Goal: Use online tool/utility: Utilize a website feature to perform a specific function

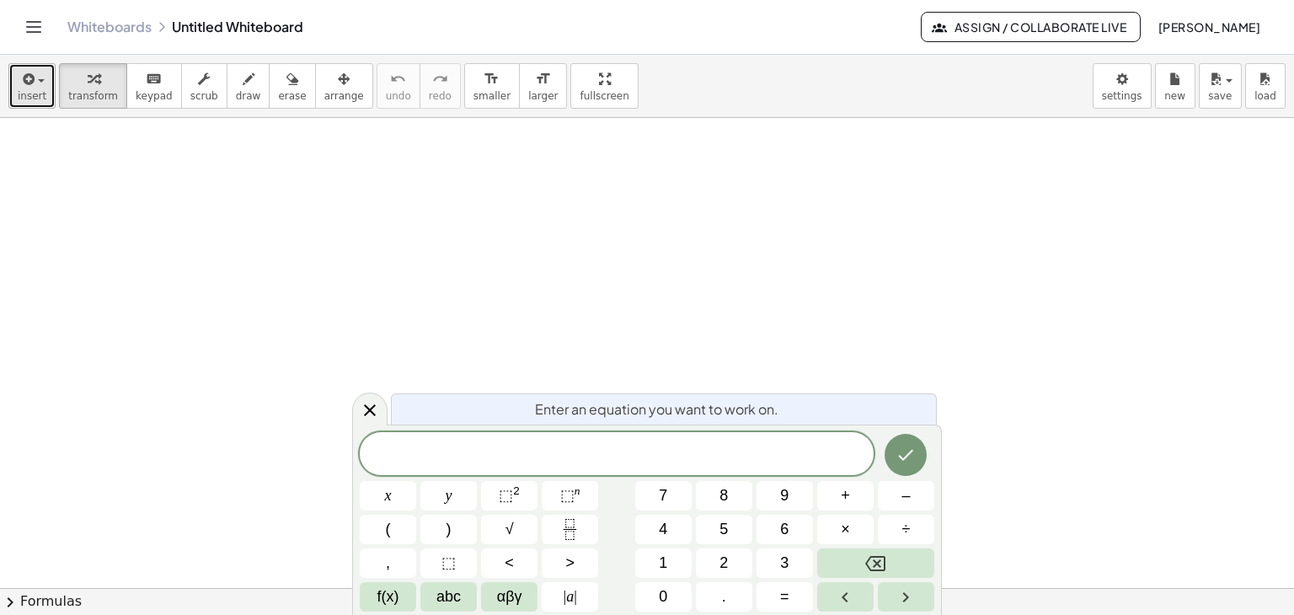
click at [32, 75] on icon "button" at bounding box center [26, 79] width 15 height 20
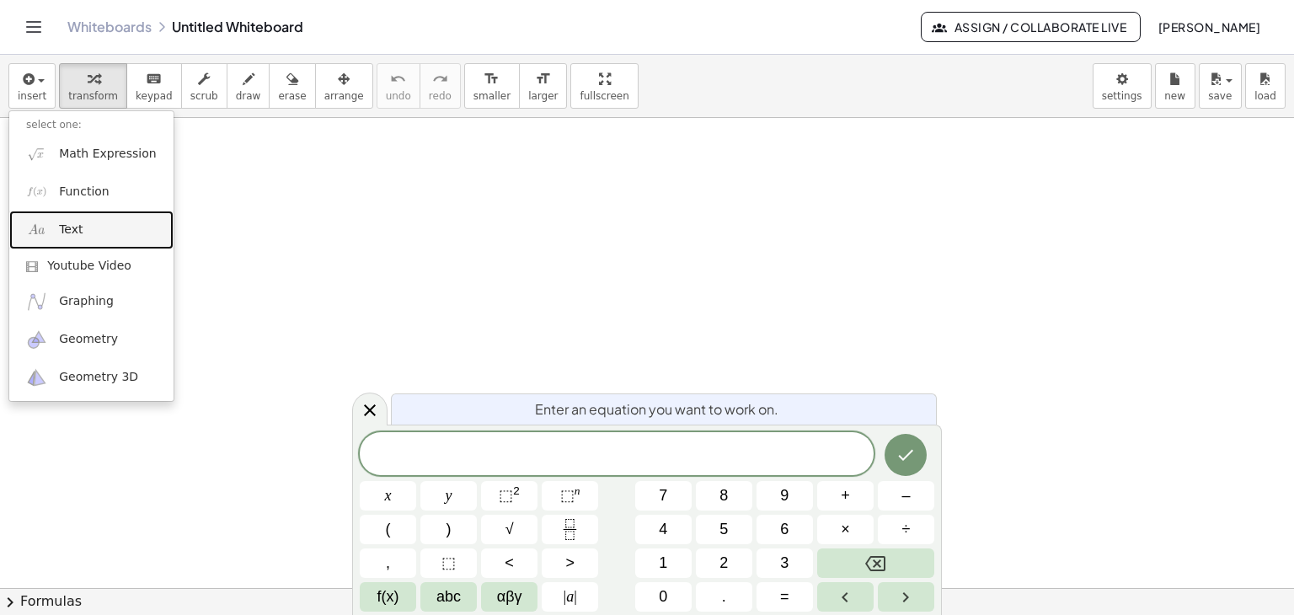
click at [98, 233] on link "Text" at bounding box center [91, 230] width 164 height 38
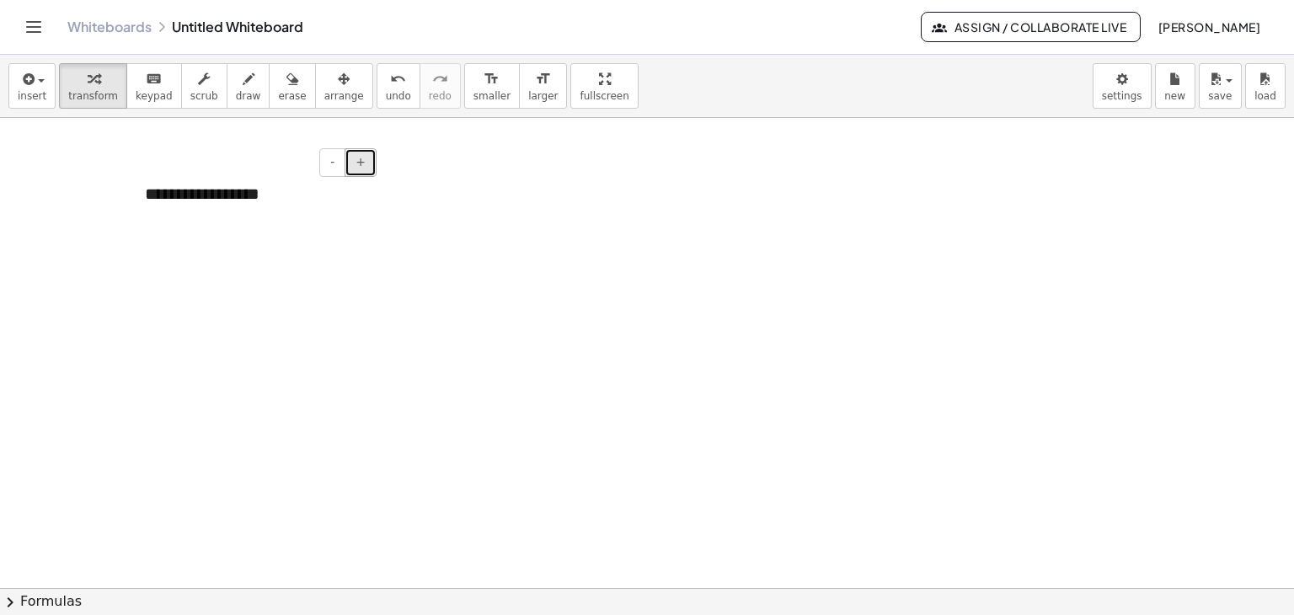
click at [356, 165] on button "+" at bounding box center [361, 162] width 32 height 29
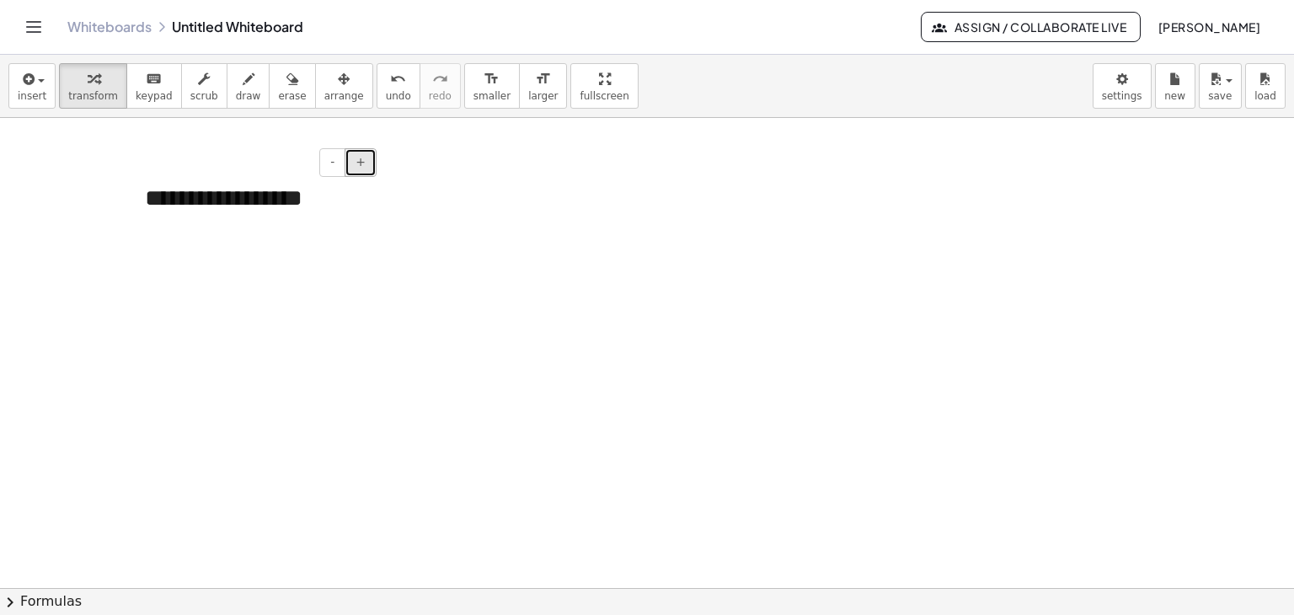
click at [356, 165] on button "+" at bounding box center [361, 162] width 32 height 29
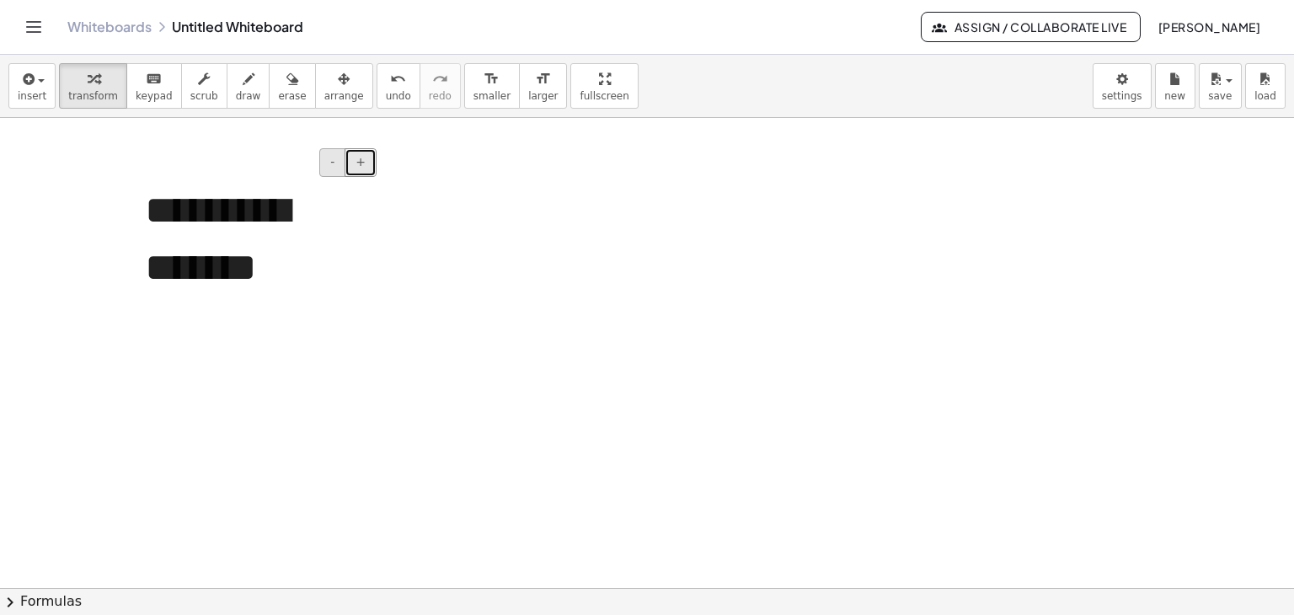
drag, startPoint x: 356, startPoint y: 165, endPoint x: 344, endPoint y: 174, distance: 15.0
click at [355, 168] on button "+" at bounding box center [361, 162] width 32 height 29
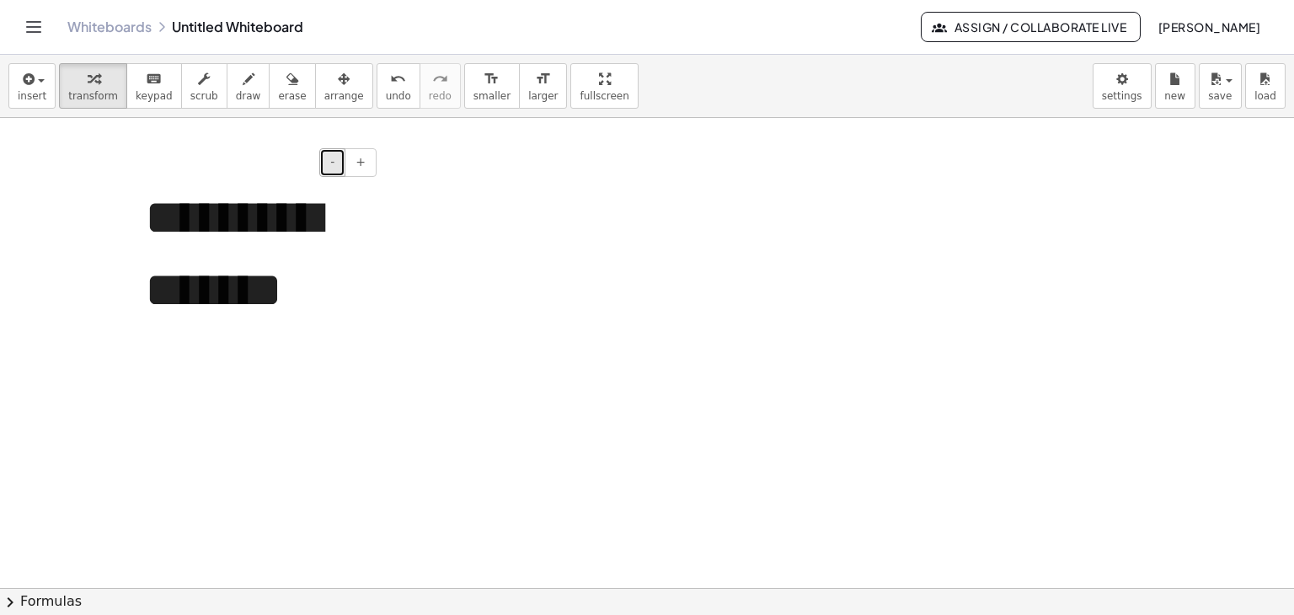
click at [338, 163] on button "-" at bounding box center [332, 162] width 26 height 29
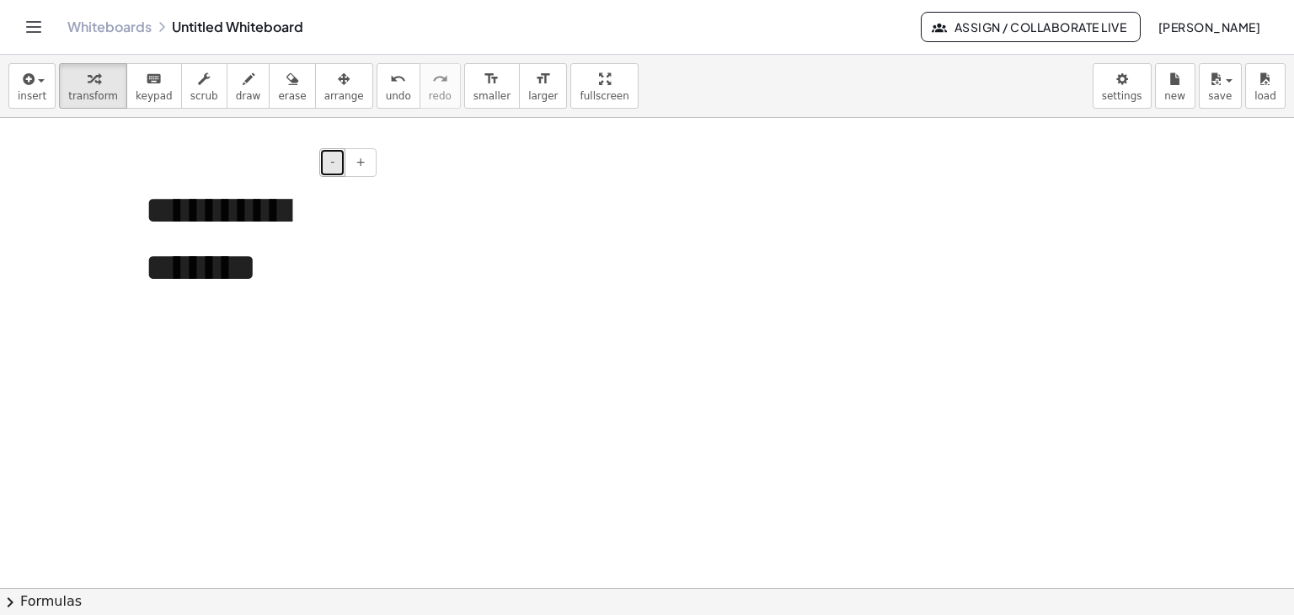
click at [338, 163] on button "-" at bounding box center [332, 162] width 26 height 29
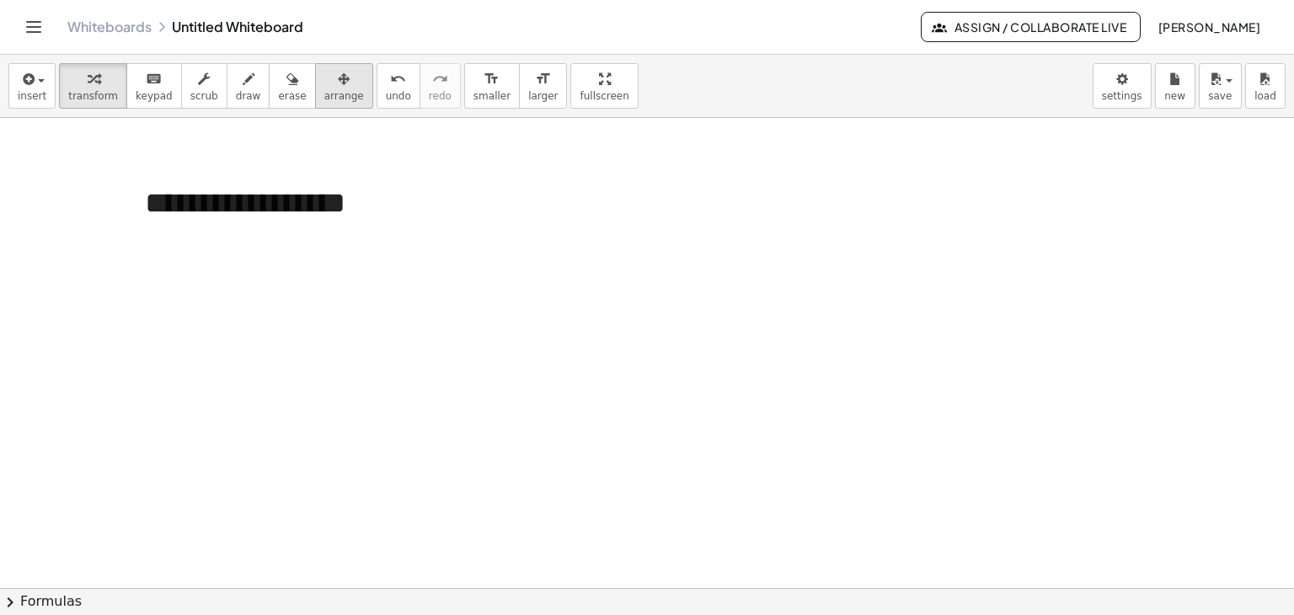
drag, startPoint x: 308, startPoint y: 88, endPoint x: 294, endPoint y: 100, distance: 19.1
click at [315, 95] on button "arrange" at bounding box center [344, 86] width 58 height 46
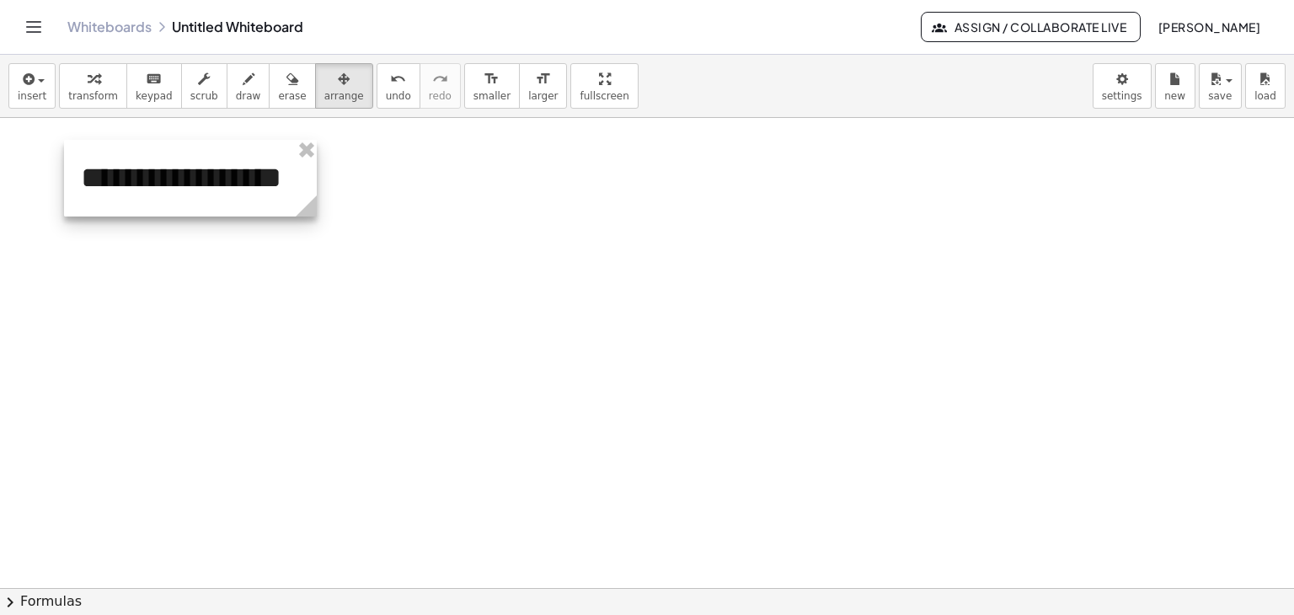
drag, startPoint x: 174, startPoint y: 190, endPoint x: 143, endPoint y: 174, distance: 35.4
click at [143, 174] on div at bounding box center [190, 178] width 253 height 77
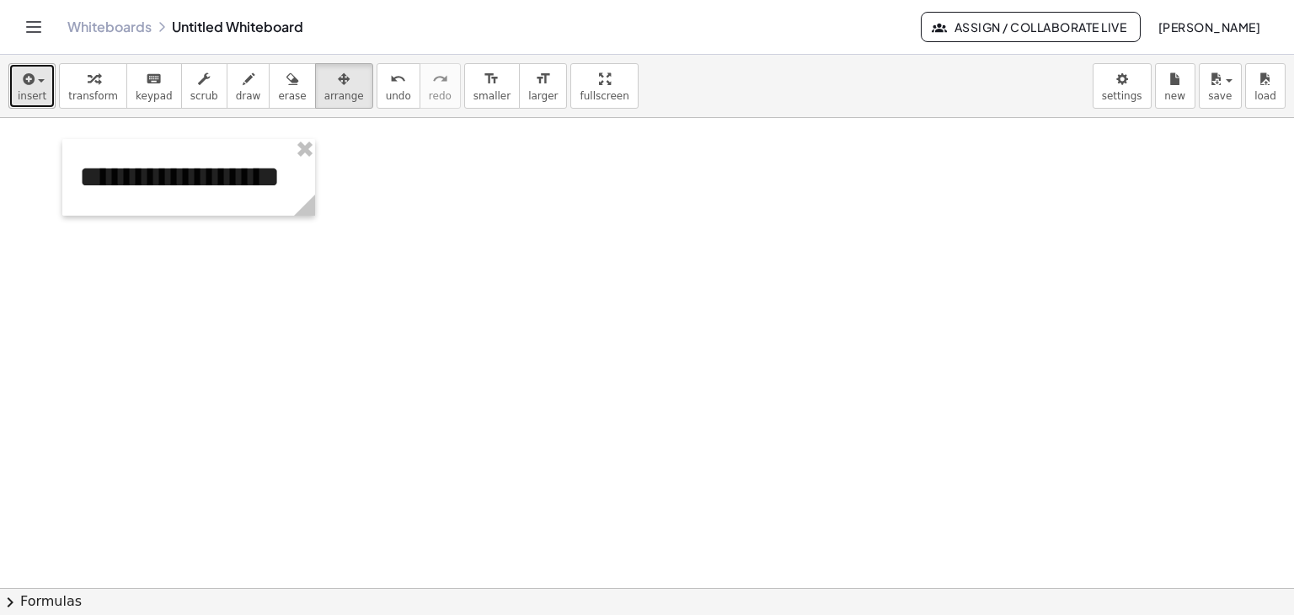
click at [43, 88] on button "insert" at bounding box center [31, 86] width 47 height 46
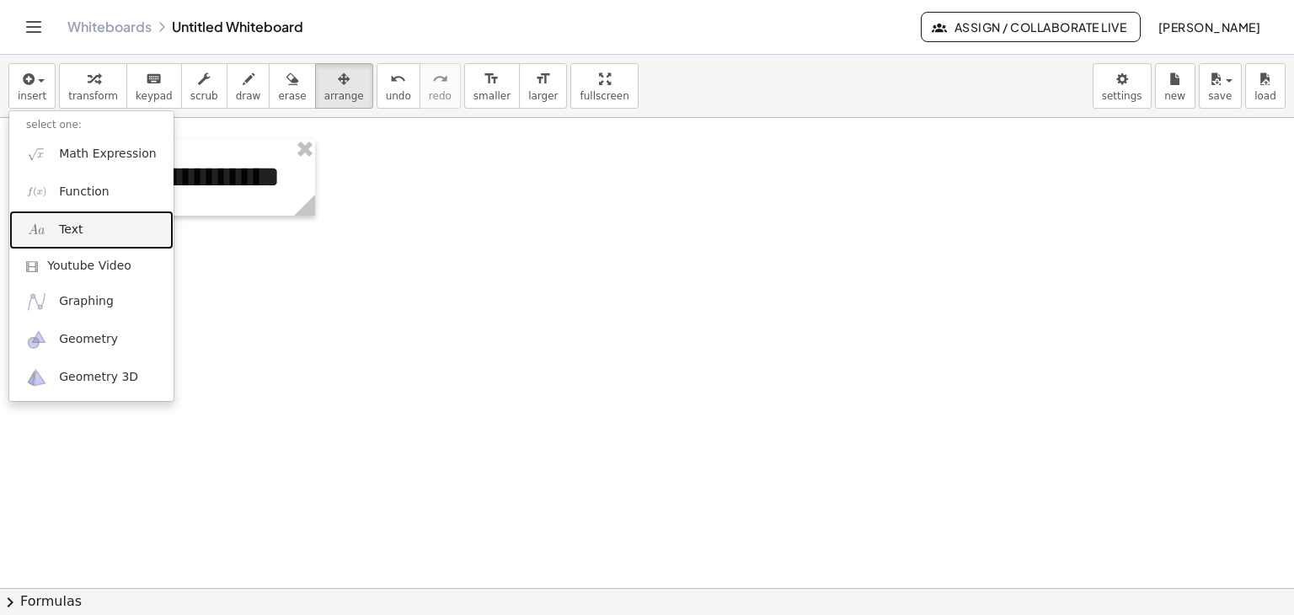
click at [67, 233] on span "Text" at bounding box center [71, 230] width 24 height 17
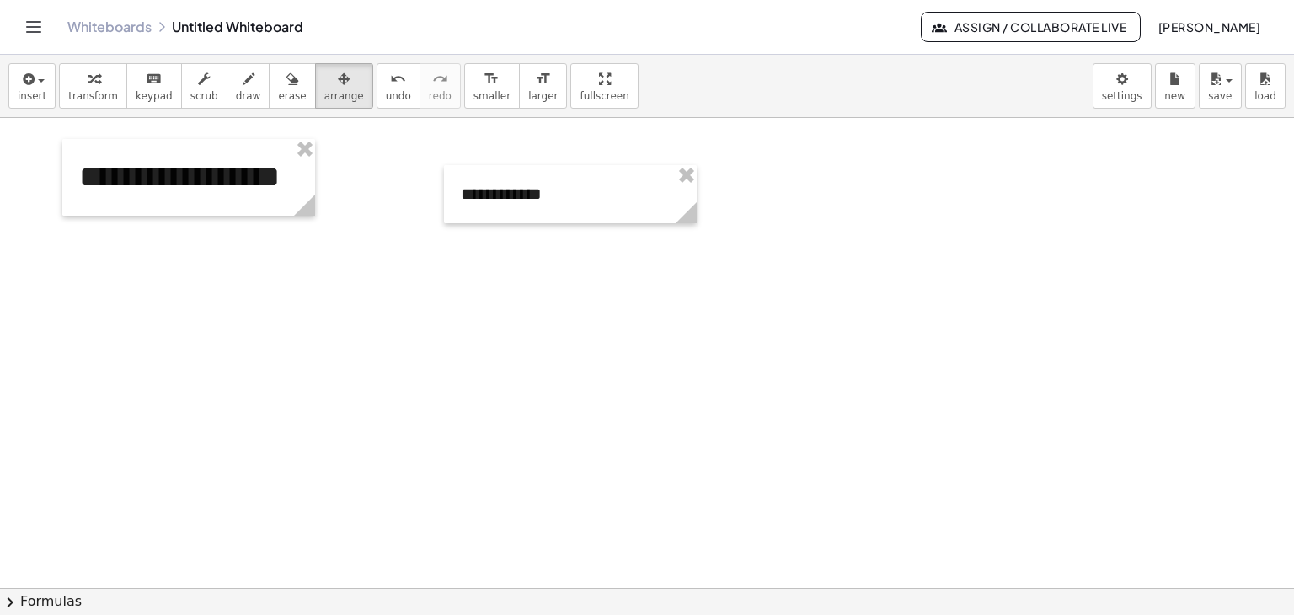
drag, startPoint x: 330, startPoint y: 78, endPoint x: 530, endPoint y: 201, distance: 235.3
click at [328, 78] on div "button" at bounding box center [344, 78] width 40 height 20
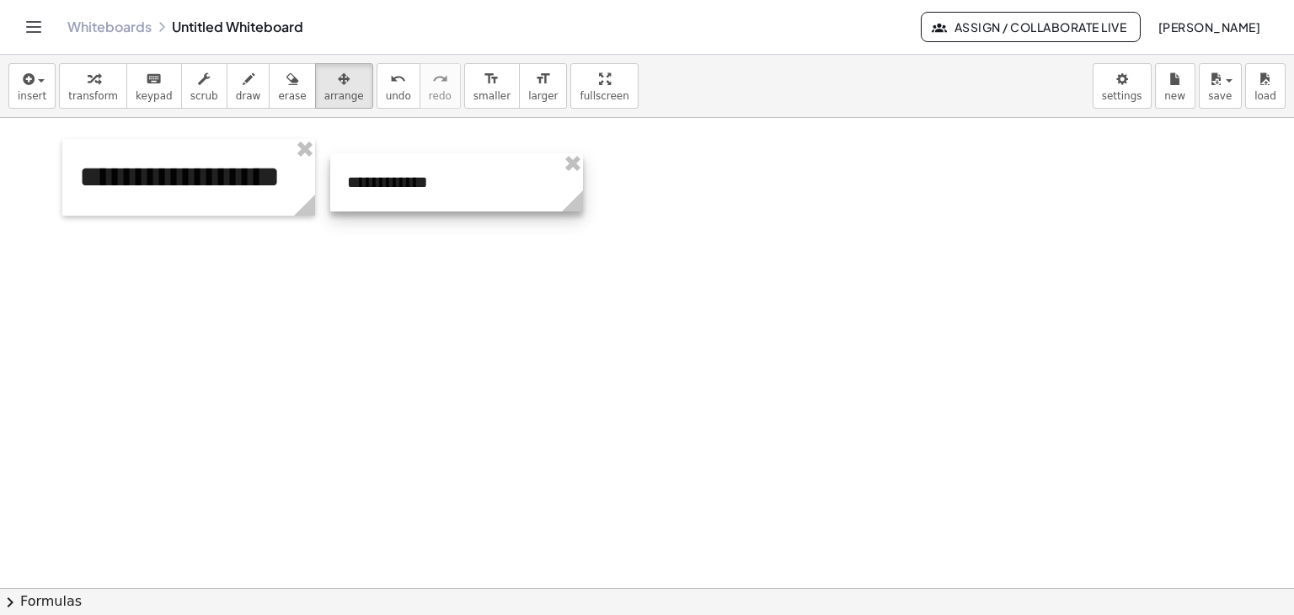
drag, startPoint x: 549, startPoint y: 205, endPoint x: 435, endPoint y: 193, distance: 115.2
click at [435, 193] on div at bounding box center [456, 182] width 253 height 58
click at [471, 180] on div at bounding box center [456, 182] width 253 height 58
click at [99, 95] on span "transform" at bounding box center [93, 96] width 50 height 12
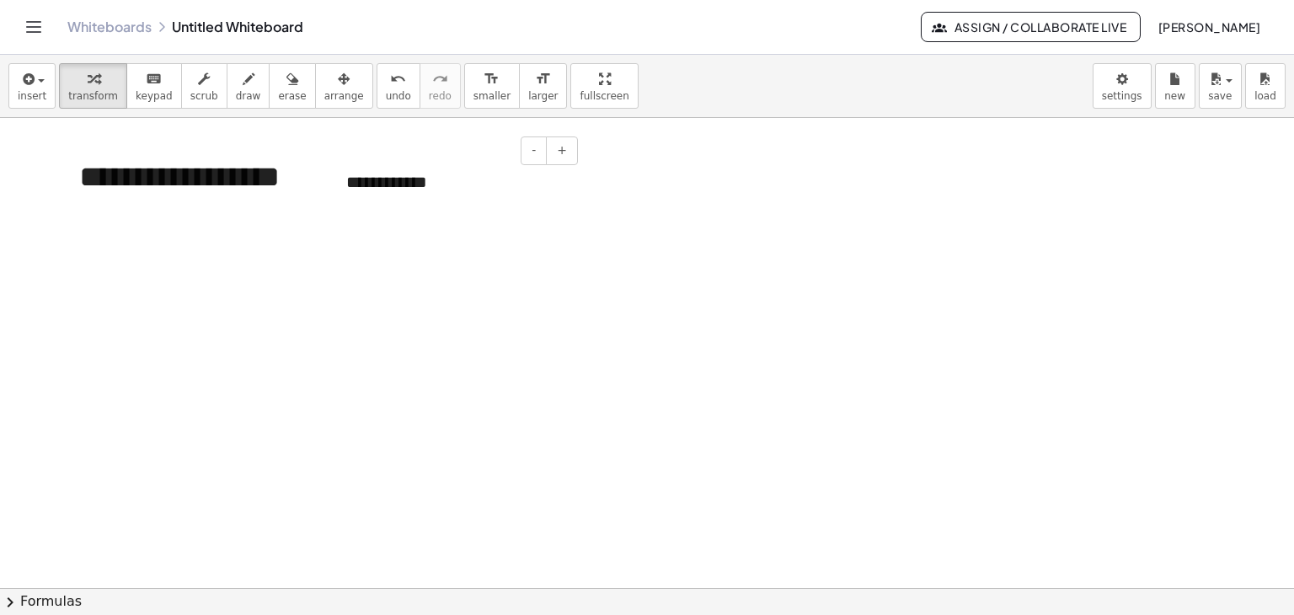
click at [381, 183] on div "**********" at bounding box center [456, 182] width 253 height 58
click at [557, 153] on button "+" at bounding box center [562, 151] width 32 height 29
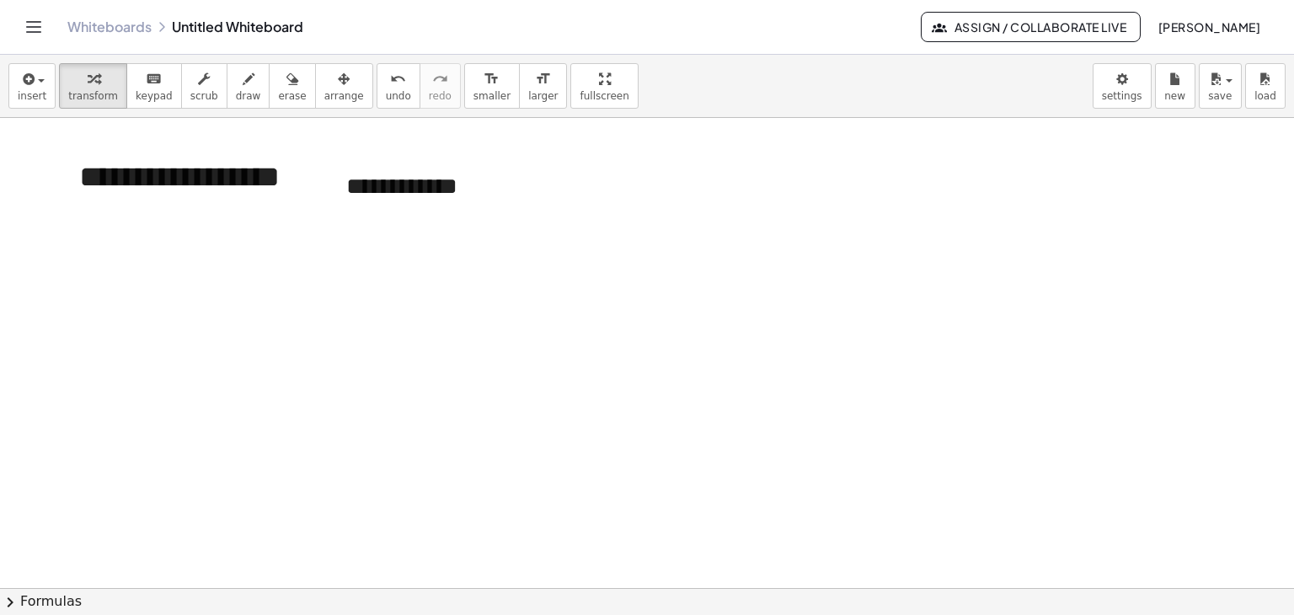
drag, startPoint x: 297, startPoint y: 80, endPoint x: 317, endPoint y: 131, distance: 54.9
click at [324, 80] on div "button" at bounding box center [344, 78] width 40 height 20
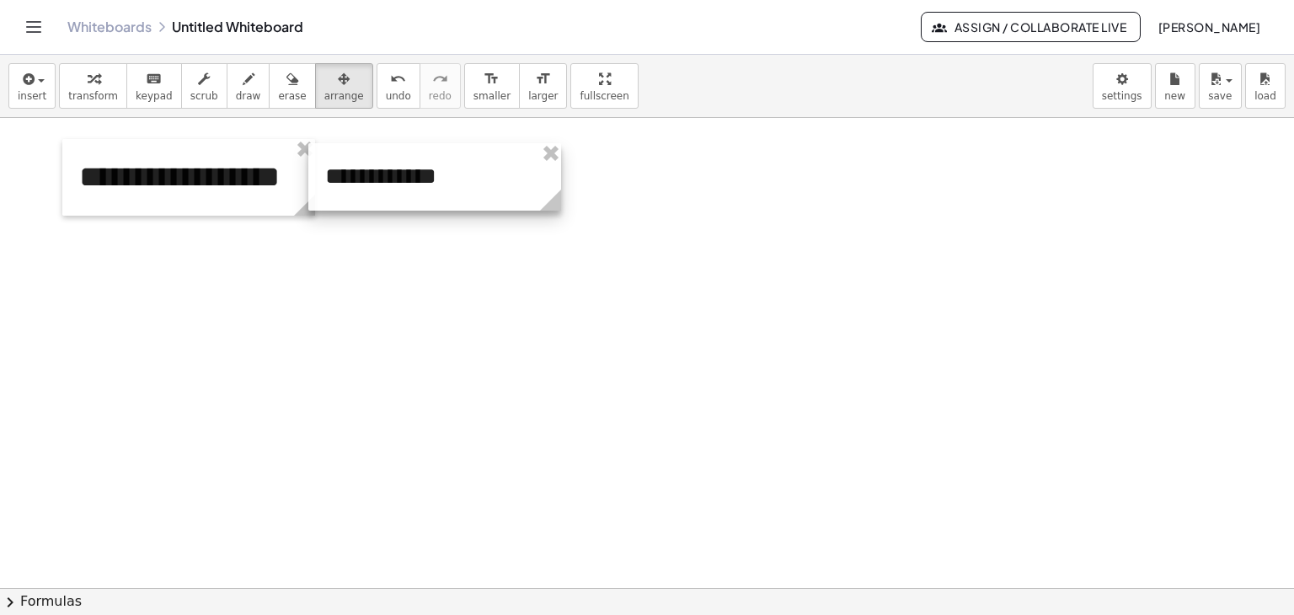
drag, startPoint x: 354, startPoint y: 167, endPoint x: 339, endPoint y: 161, distance: 16.3
click at [339, 161] on div at bounding box center [434, 176] width 253 height 67
click at [88, 82] on icon "button" at bounding box center [94, 79] width 12 height 20
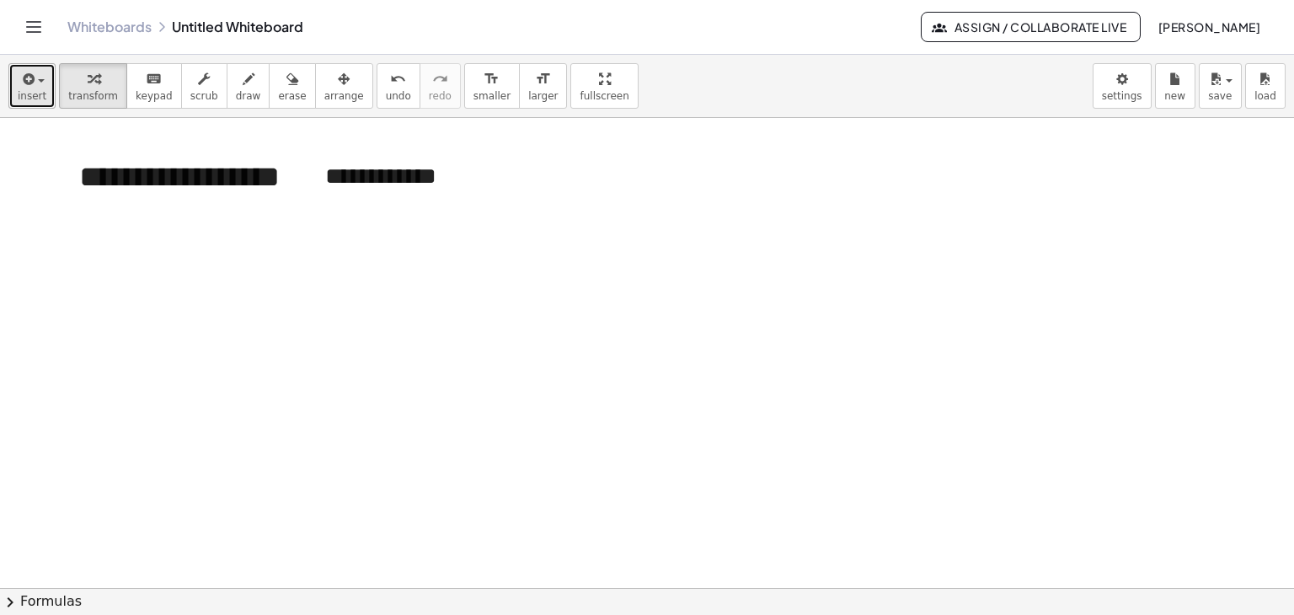
click at [16, 94] on button "insert" at bounding box center [31, 86] width 47 height 46
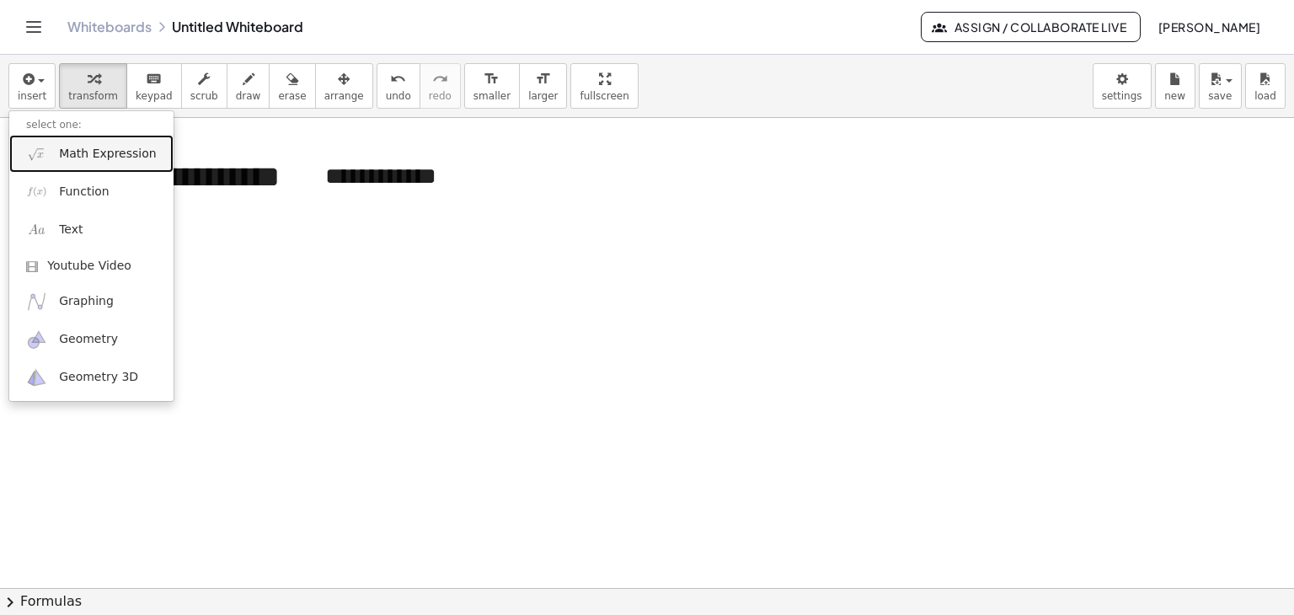
click at [90, 153] on span "Math Expression" at bounding box center [107, 154] width 97 height 17
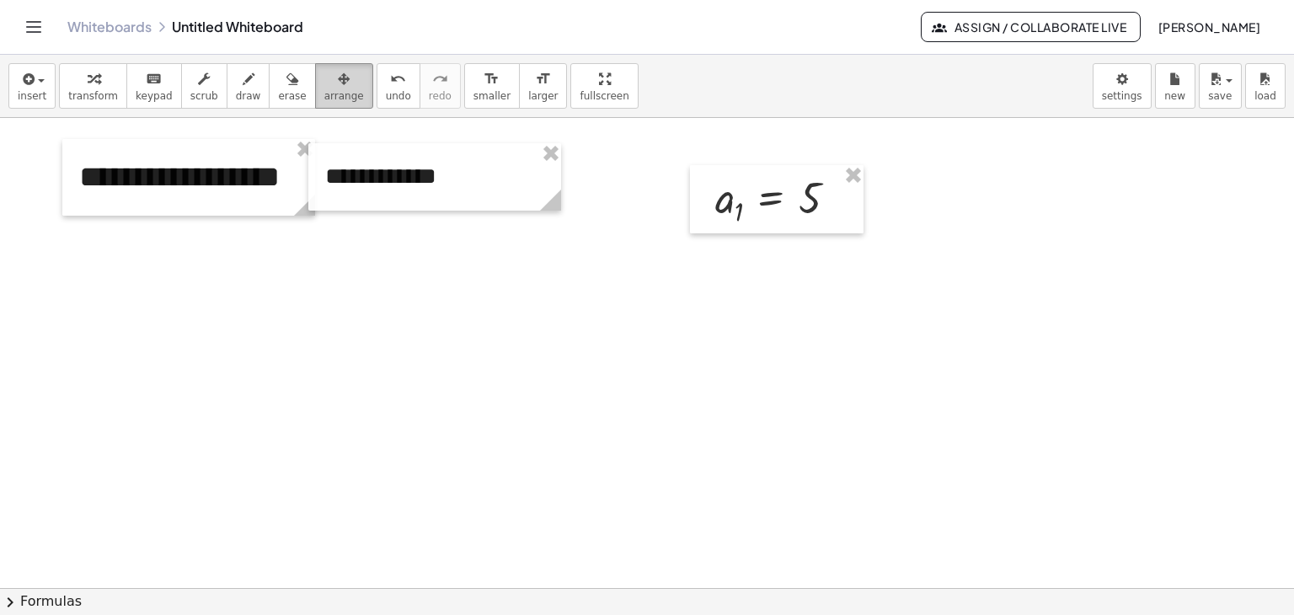
drag, startPoint x: 313, startPoint y: 84, endPoint x: 628, endPoint y: 183, distance: 330.3
click at [338, 84] on icon "button" at bounding box center [344, 79] width 12 height 20
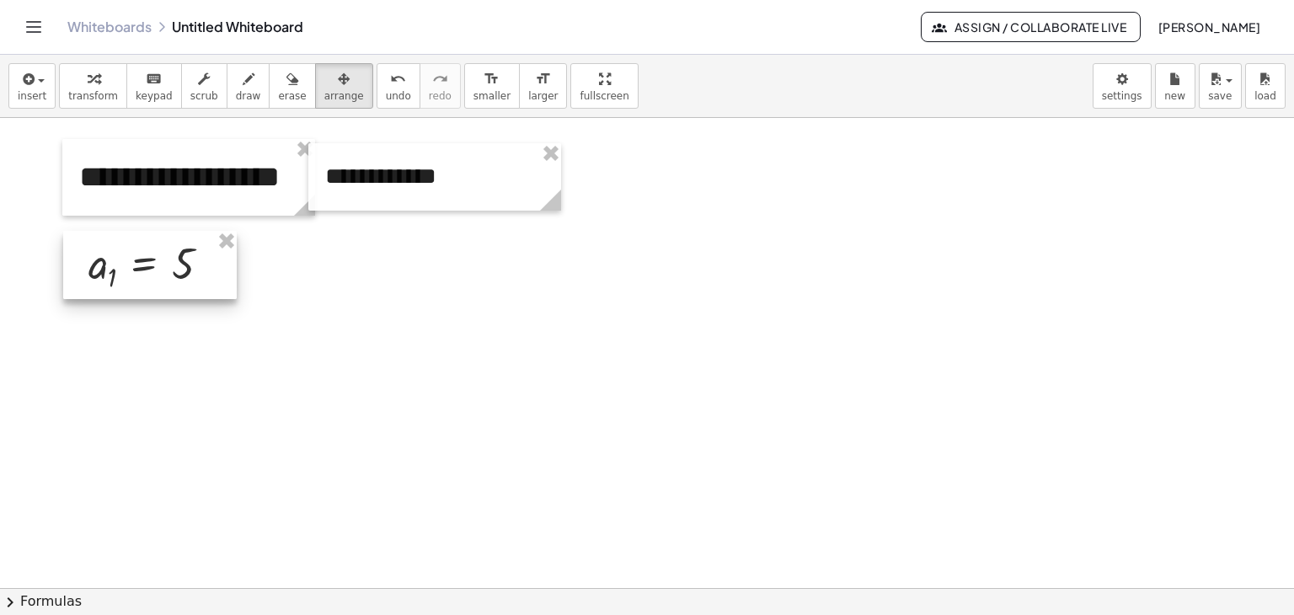
drag, startPoint x: 710, startPoint y: 203, endPoint x: 83, endPoint y: 265, distance: 631.0
click at [83, 265] on div at bounding box center [150, 265] width 174 height 68
drag, startPoint x: 30, startPoint y: 94, endPoint x: 48, endPoint y: 142, distance: 50.4
click at [31, 99] on span "insert" at bounding box center [32, 96] width 29 height 12
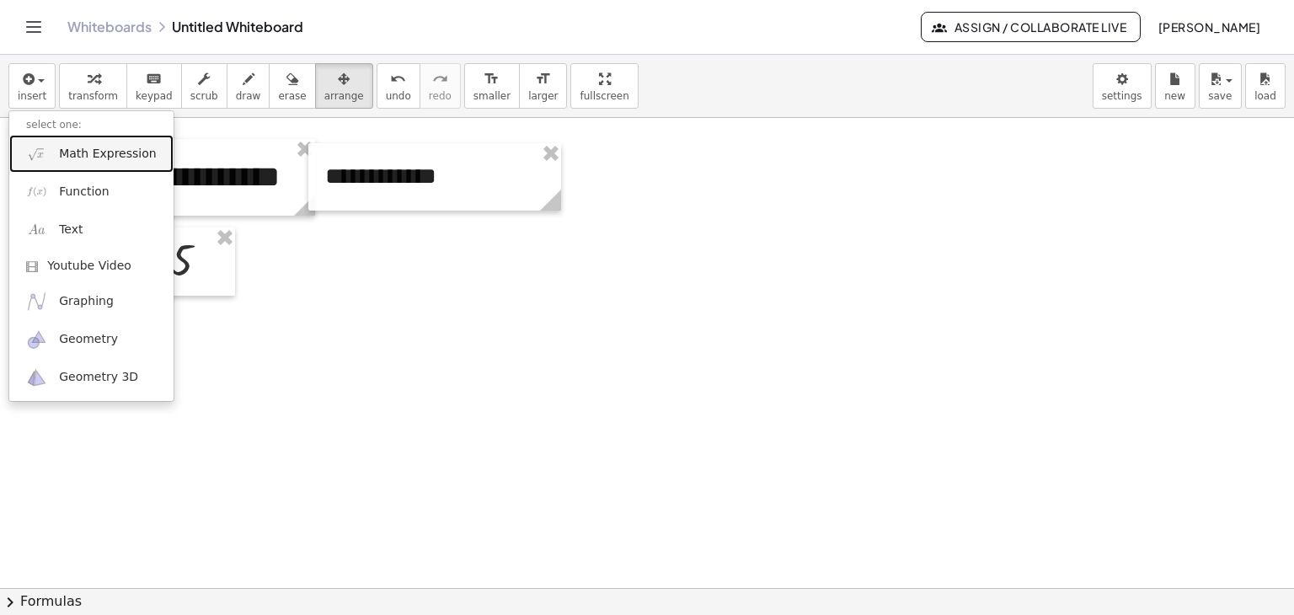
click at [55, 151] on link "Math Expression" at bounding box center [91, 154] width 164 height 38
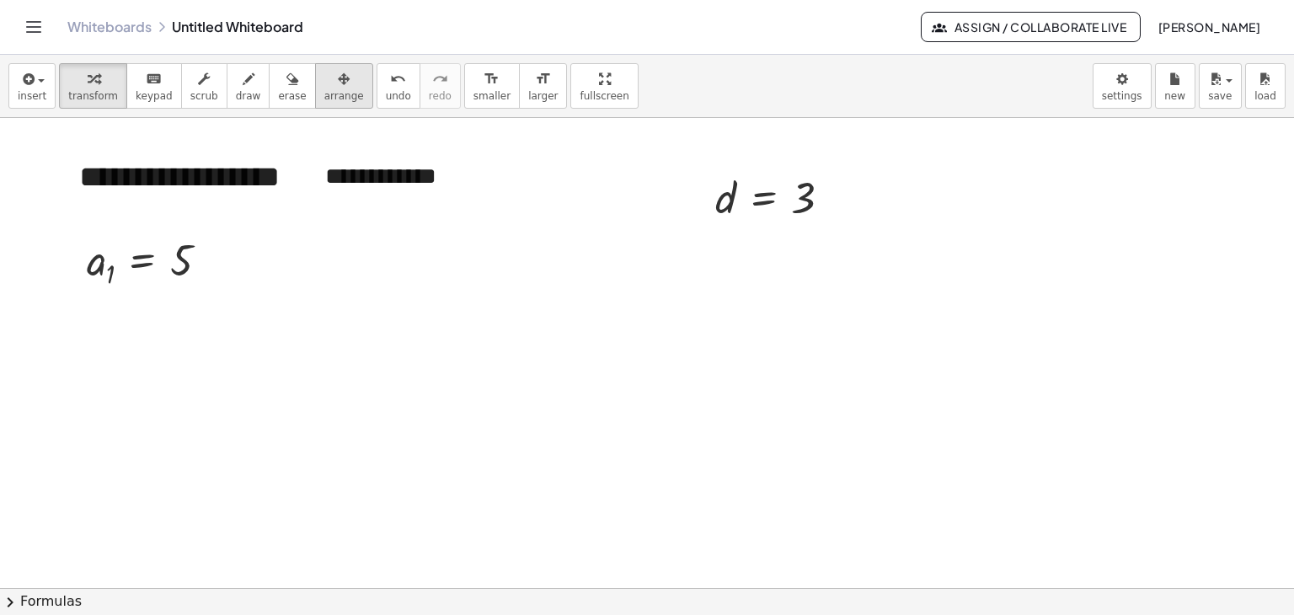
click at [315, 92] on button "arrange" at bounding box center [344, 86] width 58 height 46
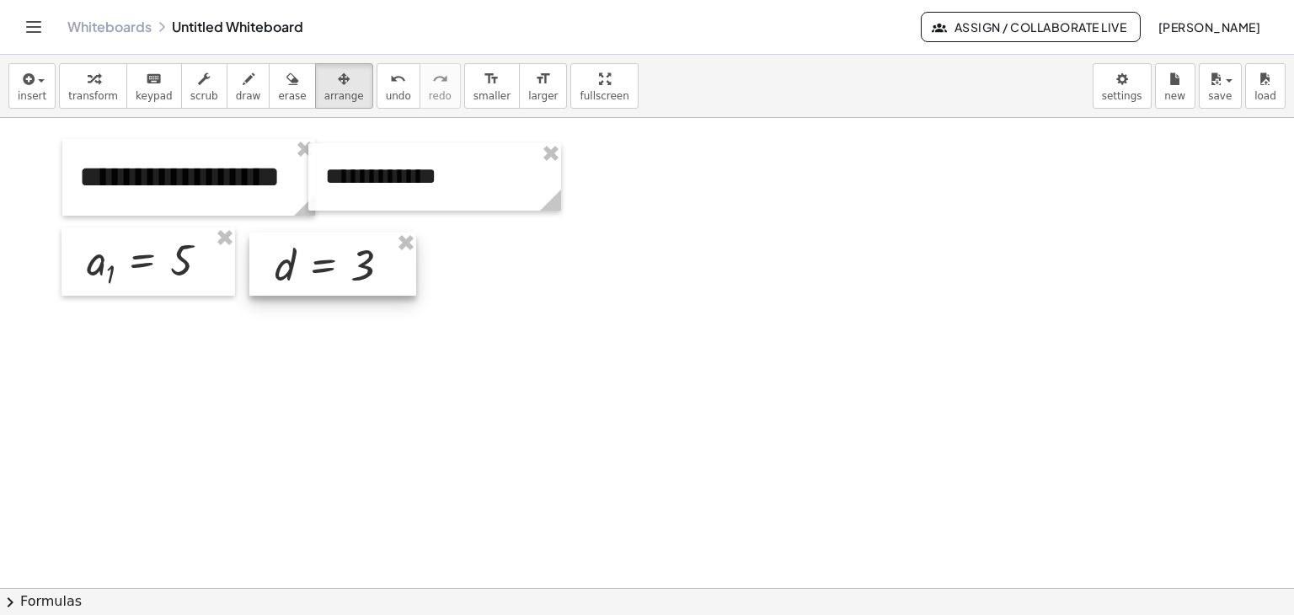
drag, startPoint x: 738, startPoint y: 196, endPoint x: 297, endPoint y: 264, distance: 446.7
click at [297, 264] on div at bounding box center [332, 265] width 167 height 64
click at [24, 97] on span "insert" at bounding box center [32, 96] width 29 height 12
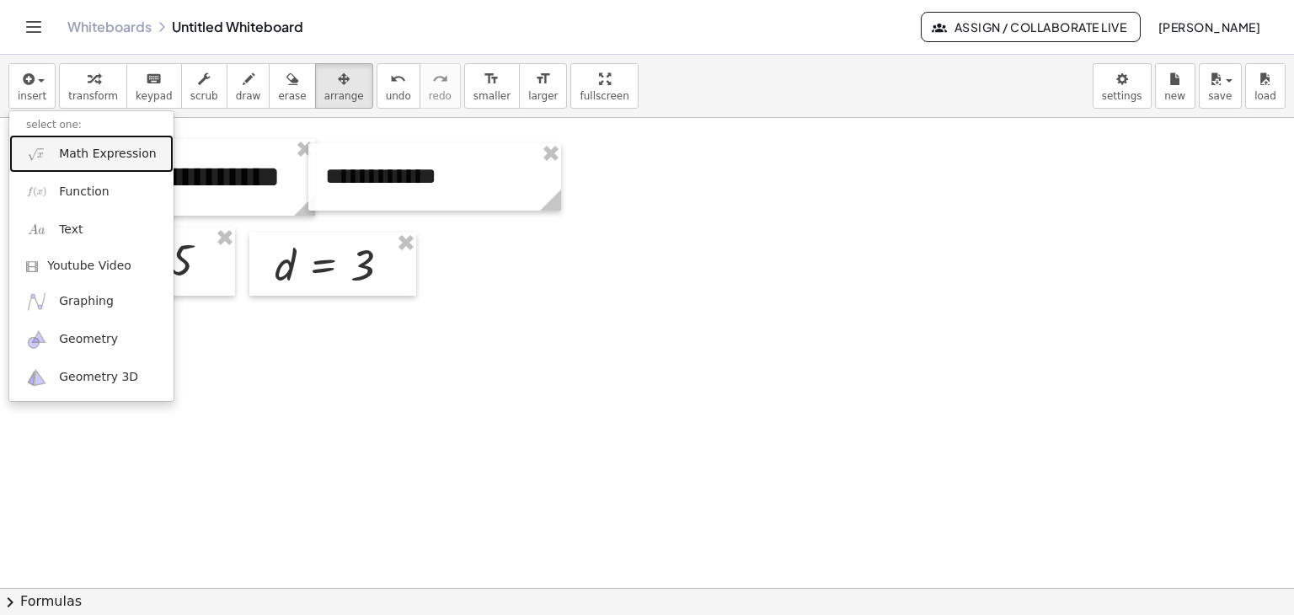
click at [54, 159] on link "Math Expression" at bounding box center [91, 154] width 164 height 38
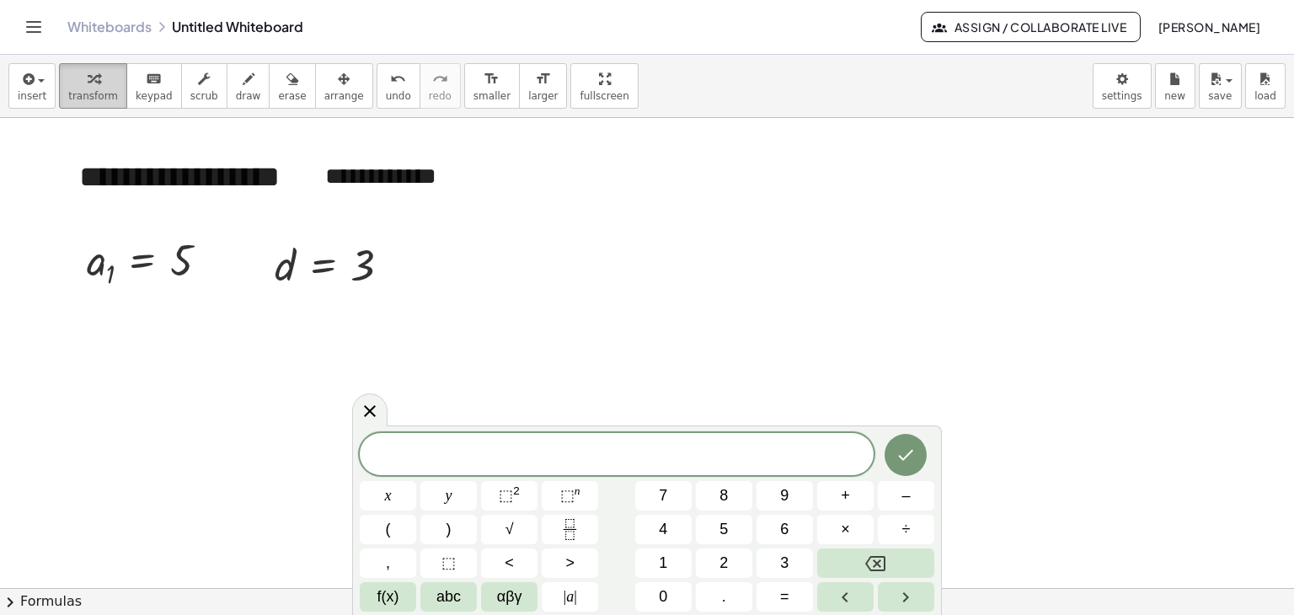
click at [81, 67] on button "transform" at bounding box center [93, 86] width 68 height 46
click at [43, 82] on button "insert" at bounding box center [31, 86] width 47 height 46
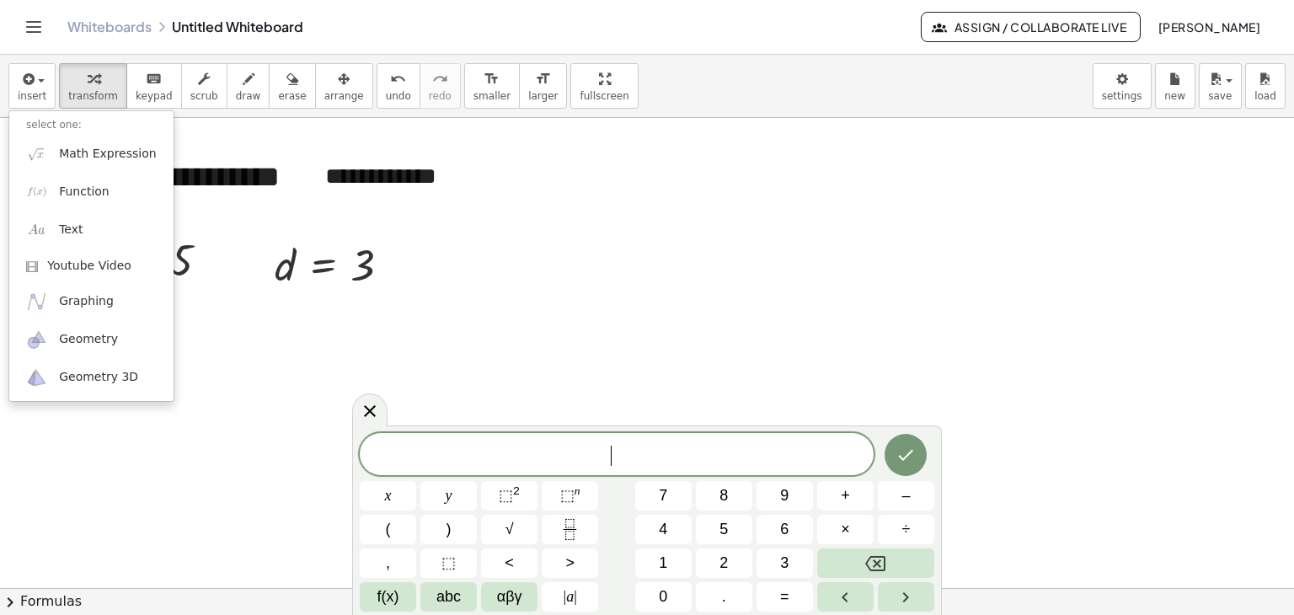
click at [604, 446] on span "​" at bounding box center [617, 456] width 514 height 24
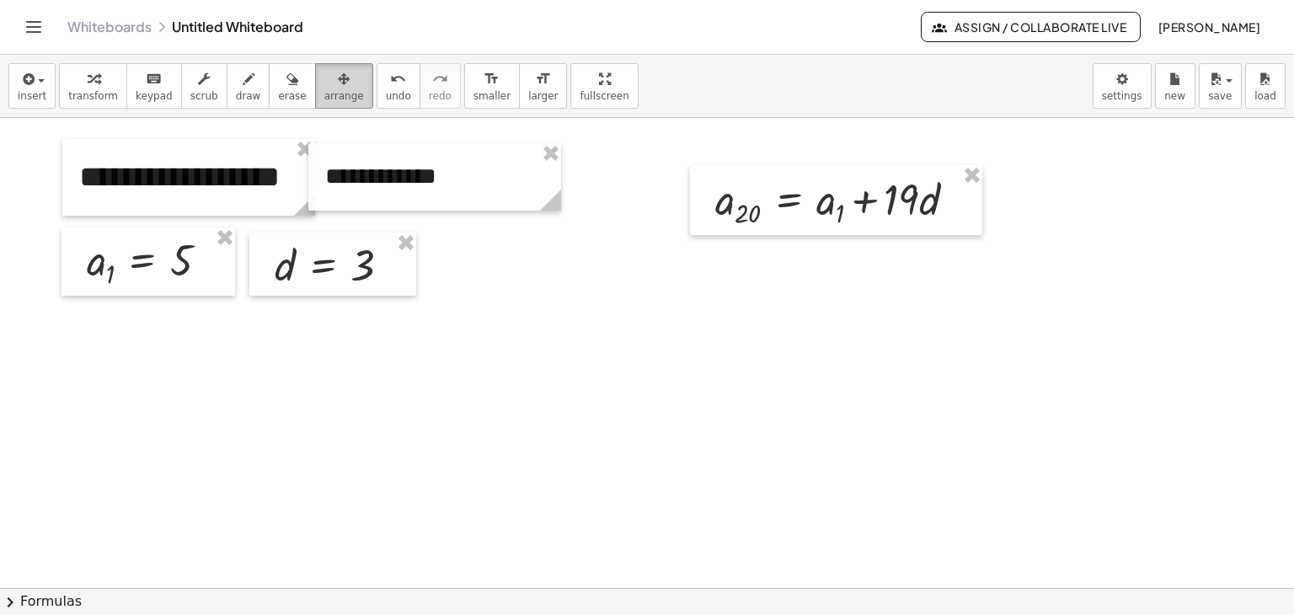
click at [324, 99] on span "arrange" at bounding box center [344, 96] width 40 height 12
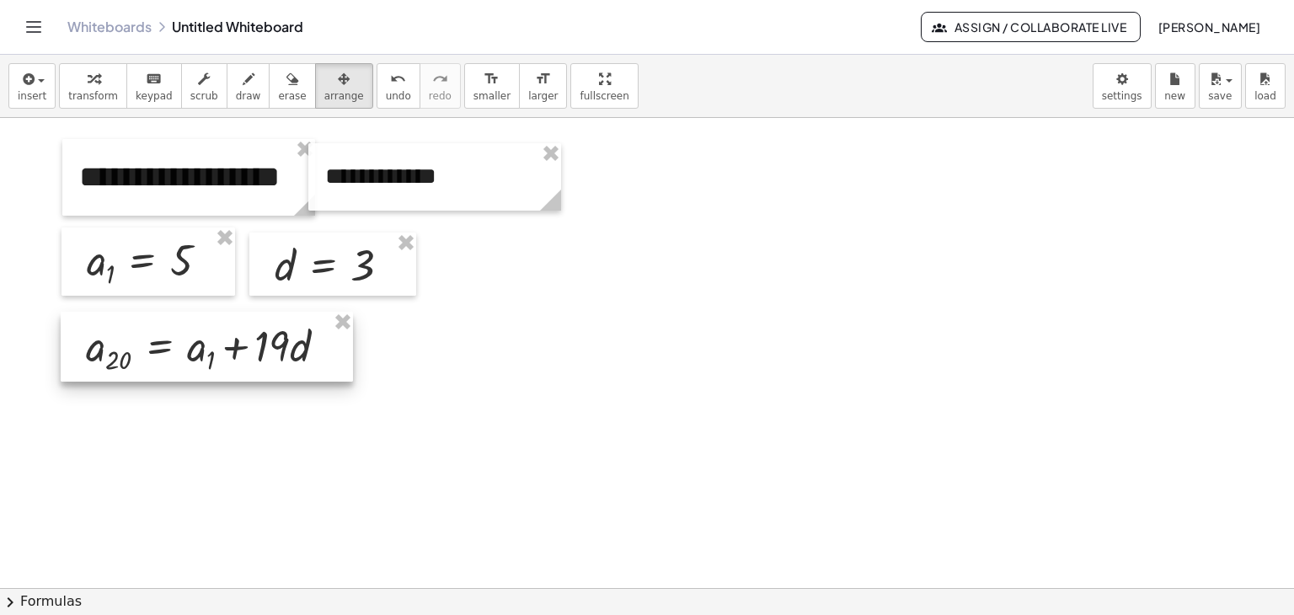
drag, startPoint x: 547, startPoint y: 287, endPoint x: 124, endPoint y: 351, distance: 428.0
click at [124, 351] on div at bounding box center [207, 347] width 292 height 70
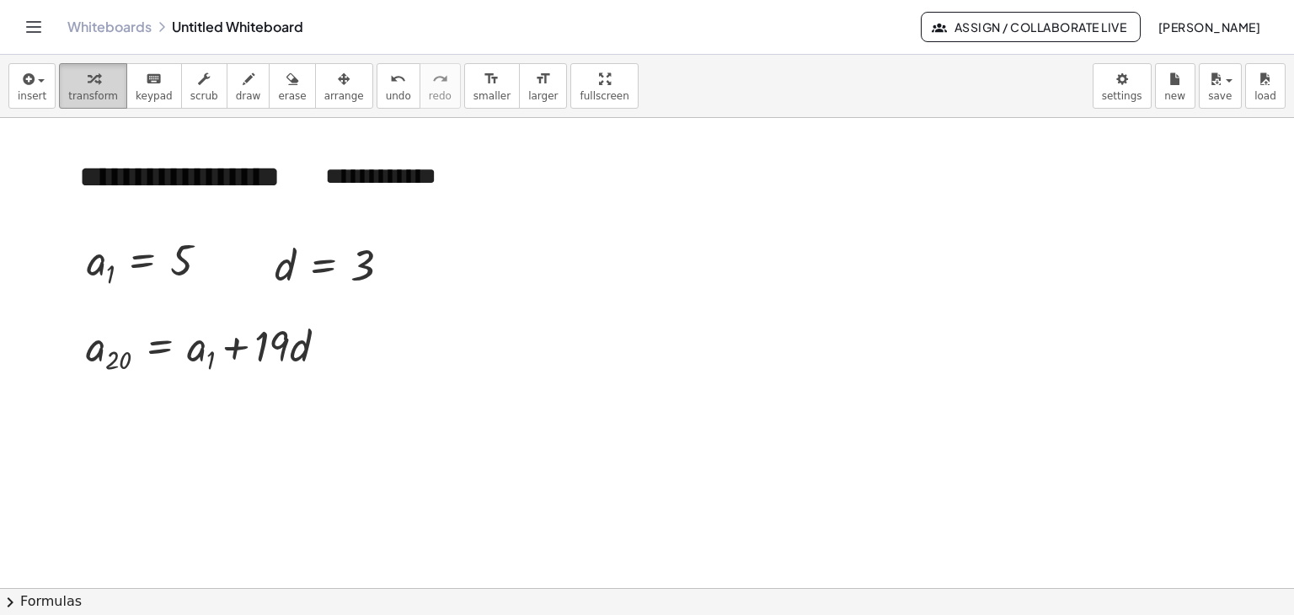
click at [88, 78] on icon "button" at bounding box center [94, 79] width 12 height 20
drag, startPoint x: 95, startPoint y: 265, endPoint x: 185, endPoint y: 342, distance: 118.4
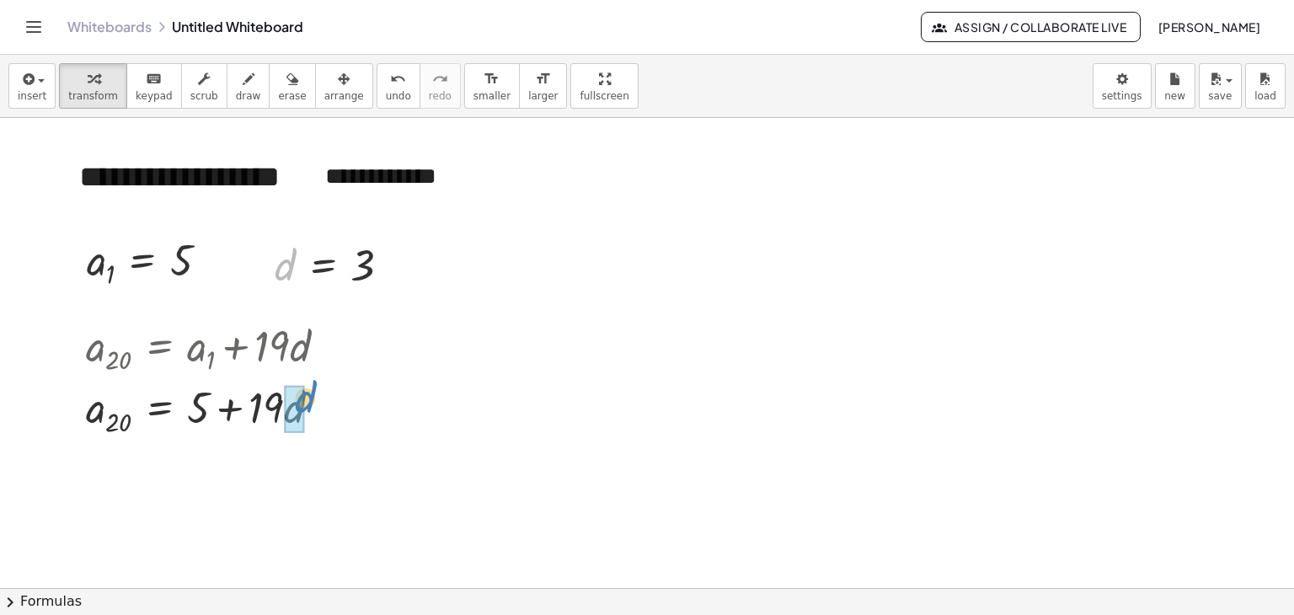
drag, startPoint x: 286, startPoint y: 269, endPoint x: 306, endPoint y: 402, distance: 134.7
drag, startPoint x: 308, startPoint y: 404, endPoint x: 267, endPoint y: 409, distance: 41.6
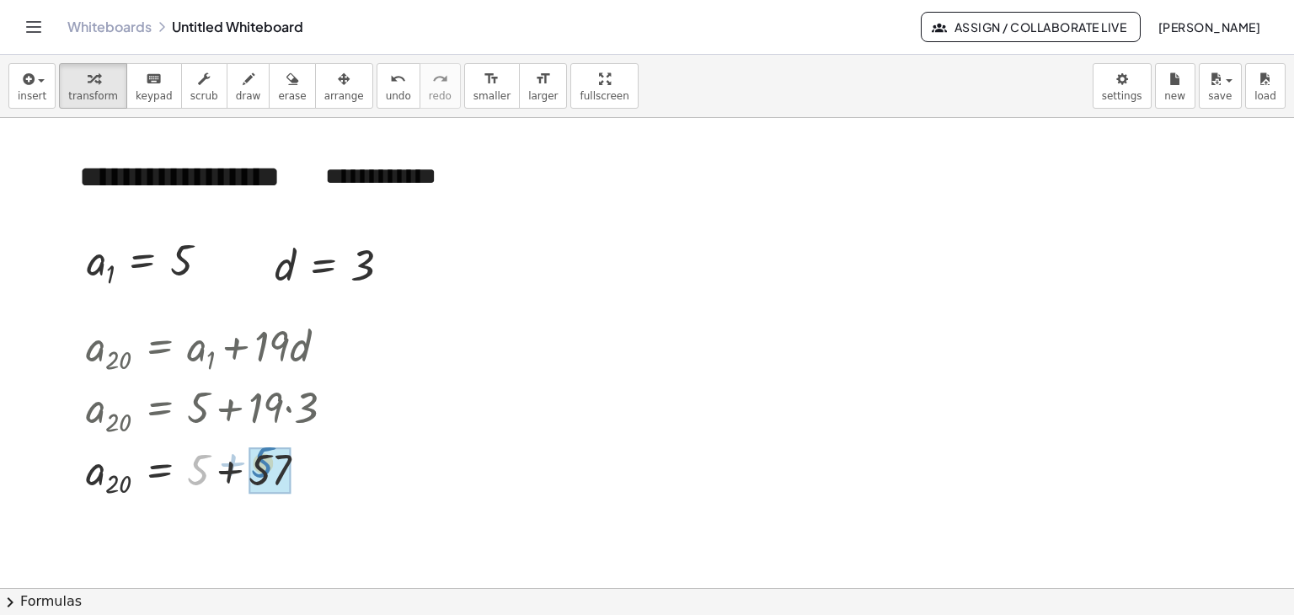
drag, startPoint x: 200, startPoint y: 479, endPoint x: 265, endPoint y: 472, distance: 65.2
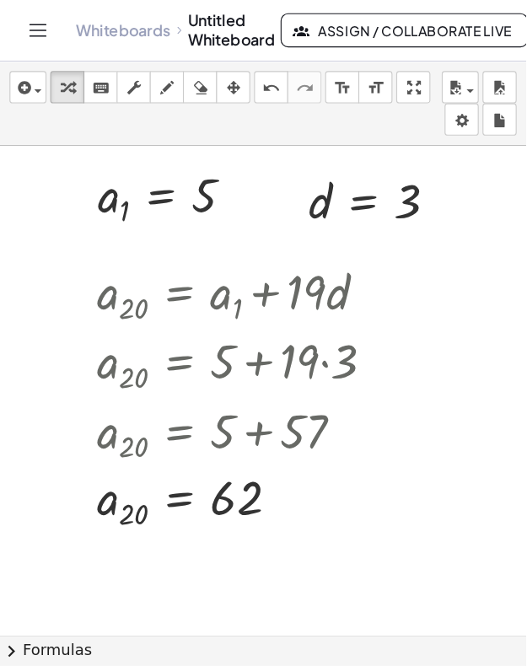
scroll to position [99, 0]
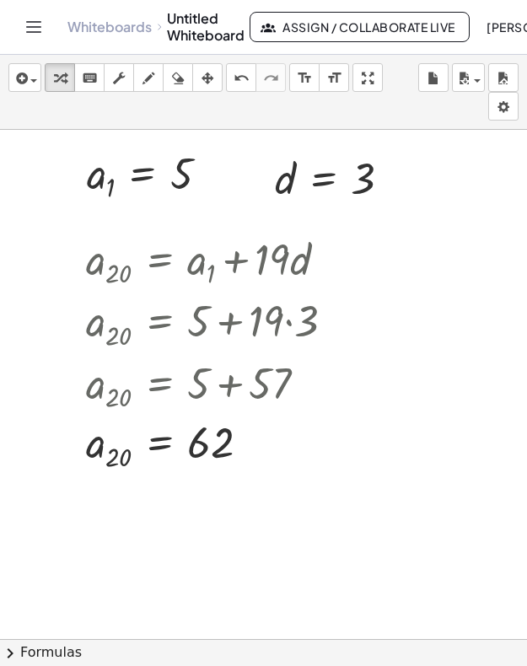
drag, startPoint x: 416, startPoint y: 3, endPoint x: 42, endPoint y: 240, distance: 443.3
click at [42, 240] on div at bounding box center [263, 556] width 527 height 1050
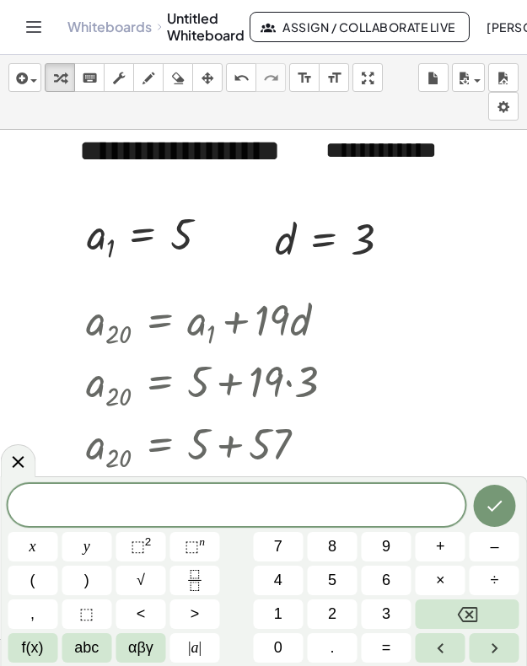
scroll to position [105, 0]
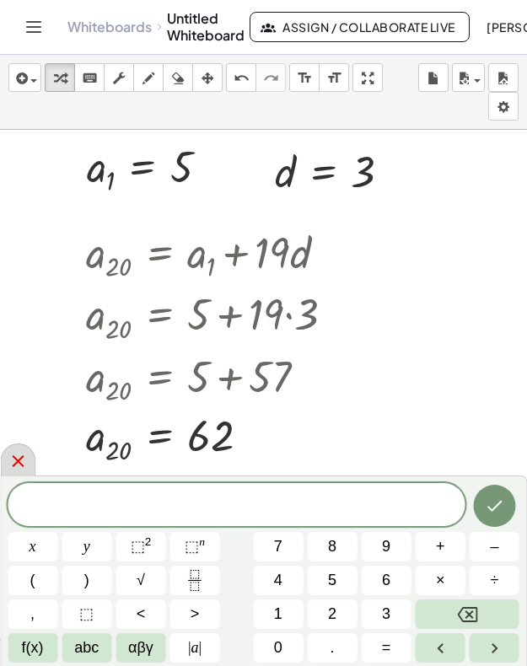
click at [25, 462] on icon at bounding box center [18, 461] width 20 height 20
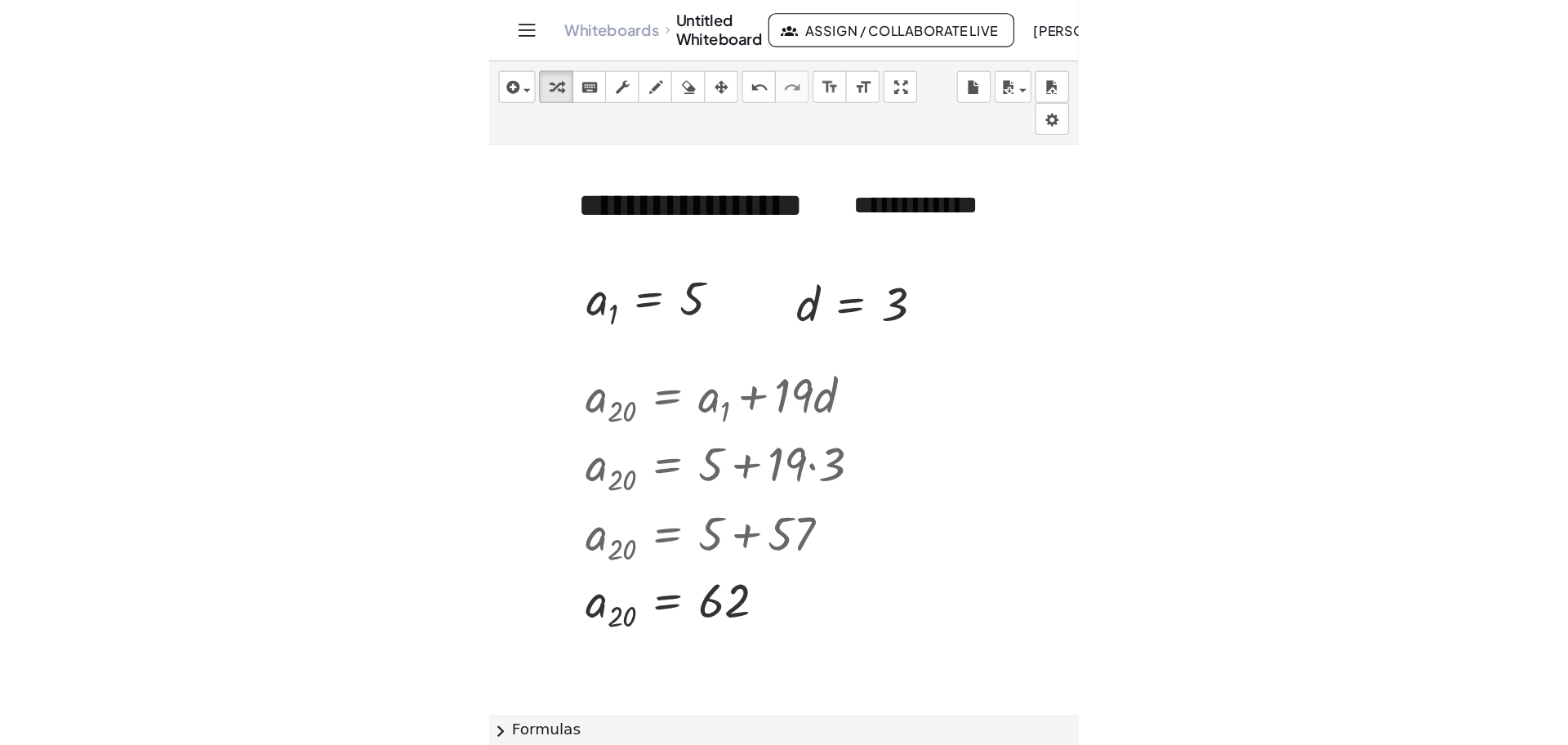
scroll to position [0, 0]
